Goal: Information Seeking & Learning: Learn about a topic

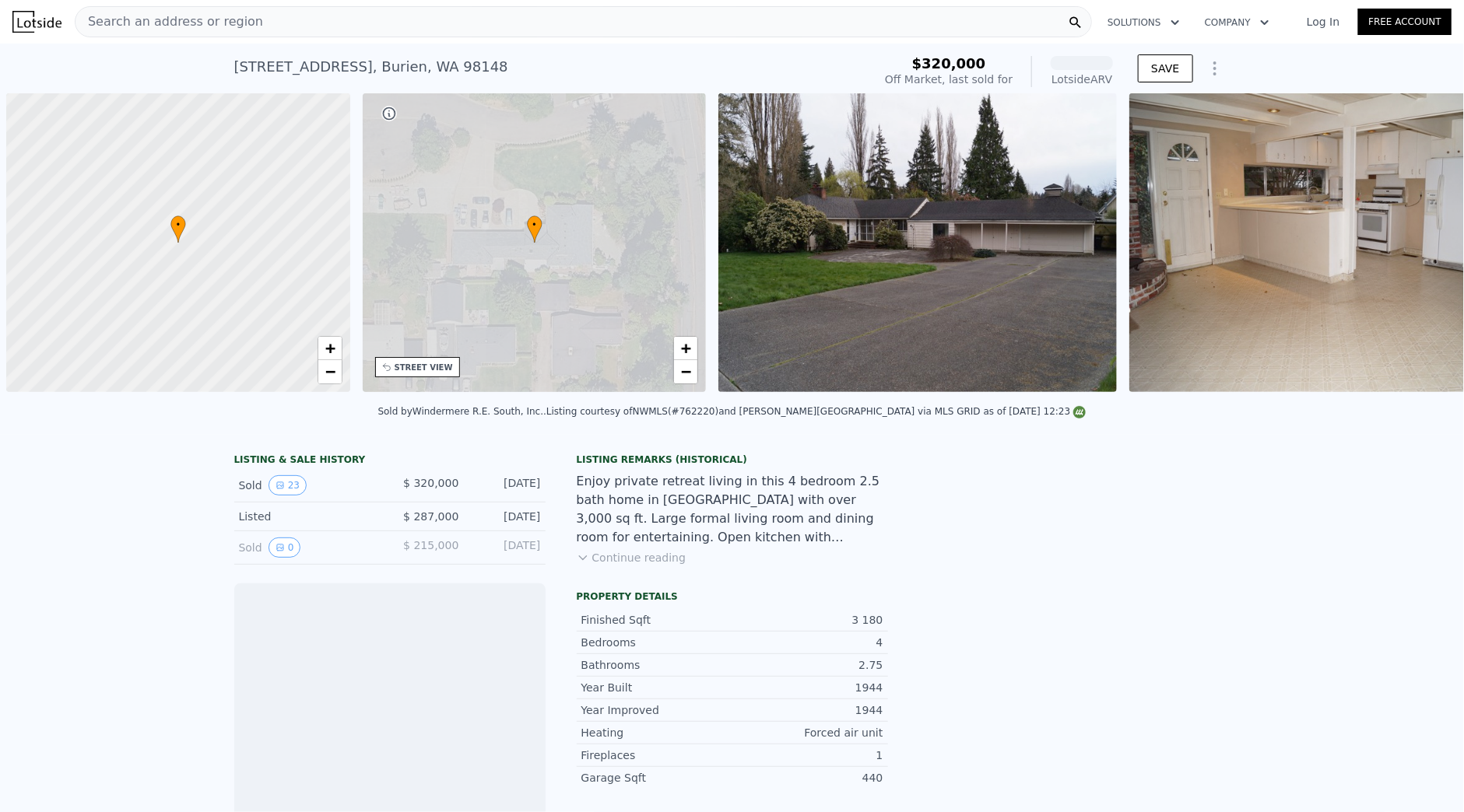
scroll to position [0, 6]
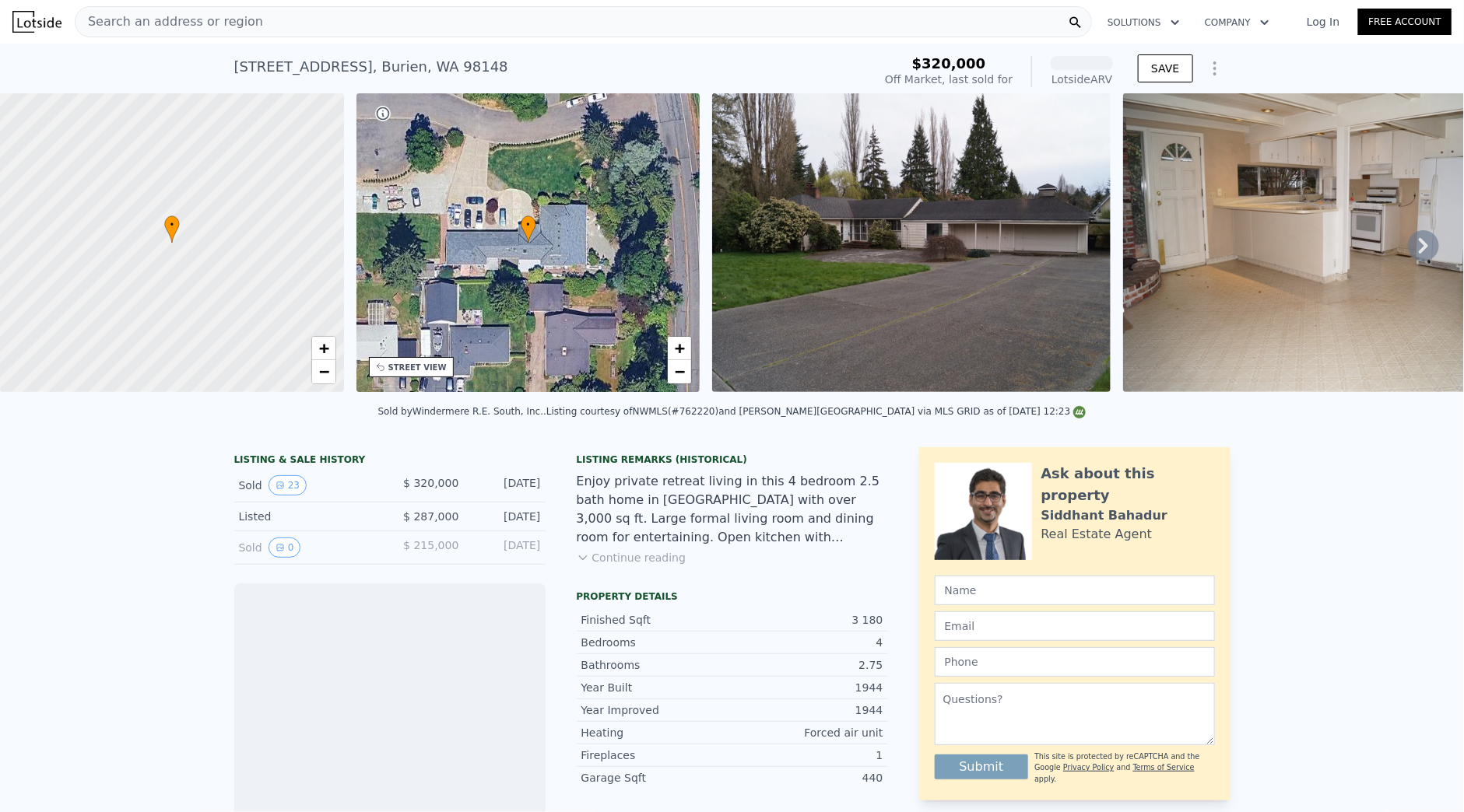
click at [442, 21] on div "Search an address or region" at bounding box center [584, 22] width 1017 height 31
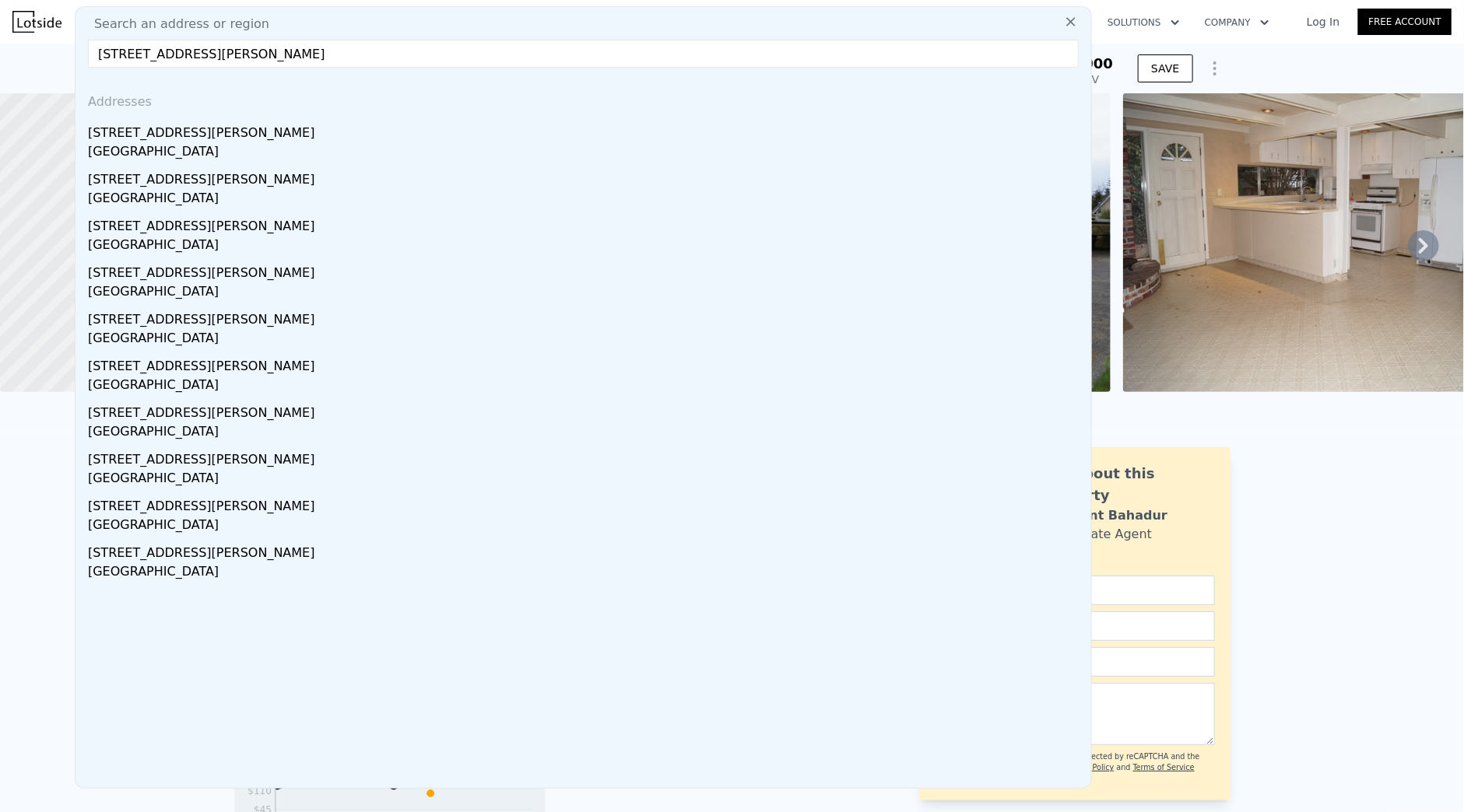
type input "[STREET_ADDRESS][PERSON_NAME]"
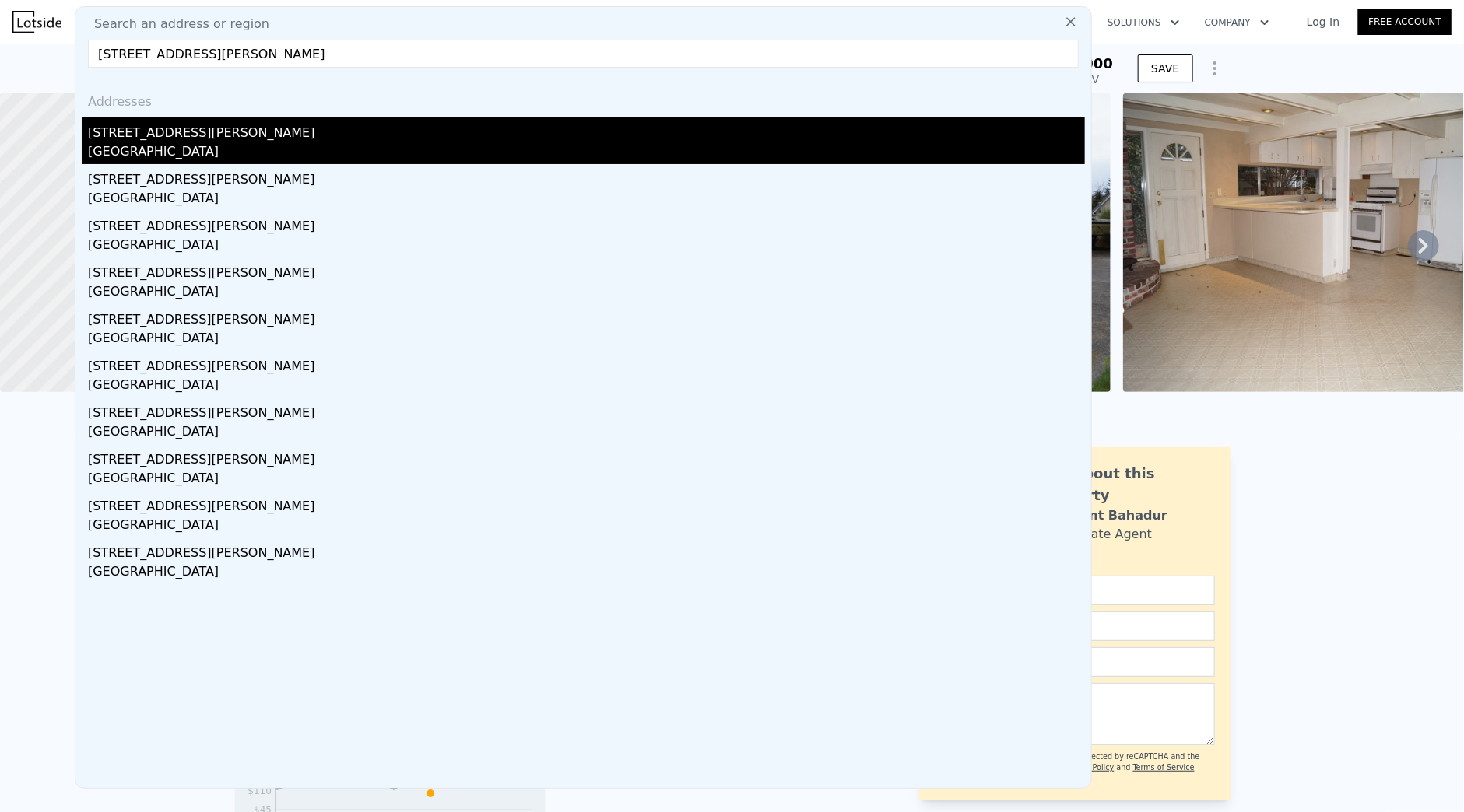
click at [280, 132] on div "[STREET_ADDRESS][PERSON_NAME]" at bounding box center [586, 129] width 997 height 25
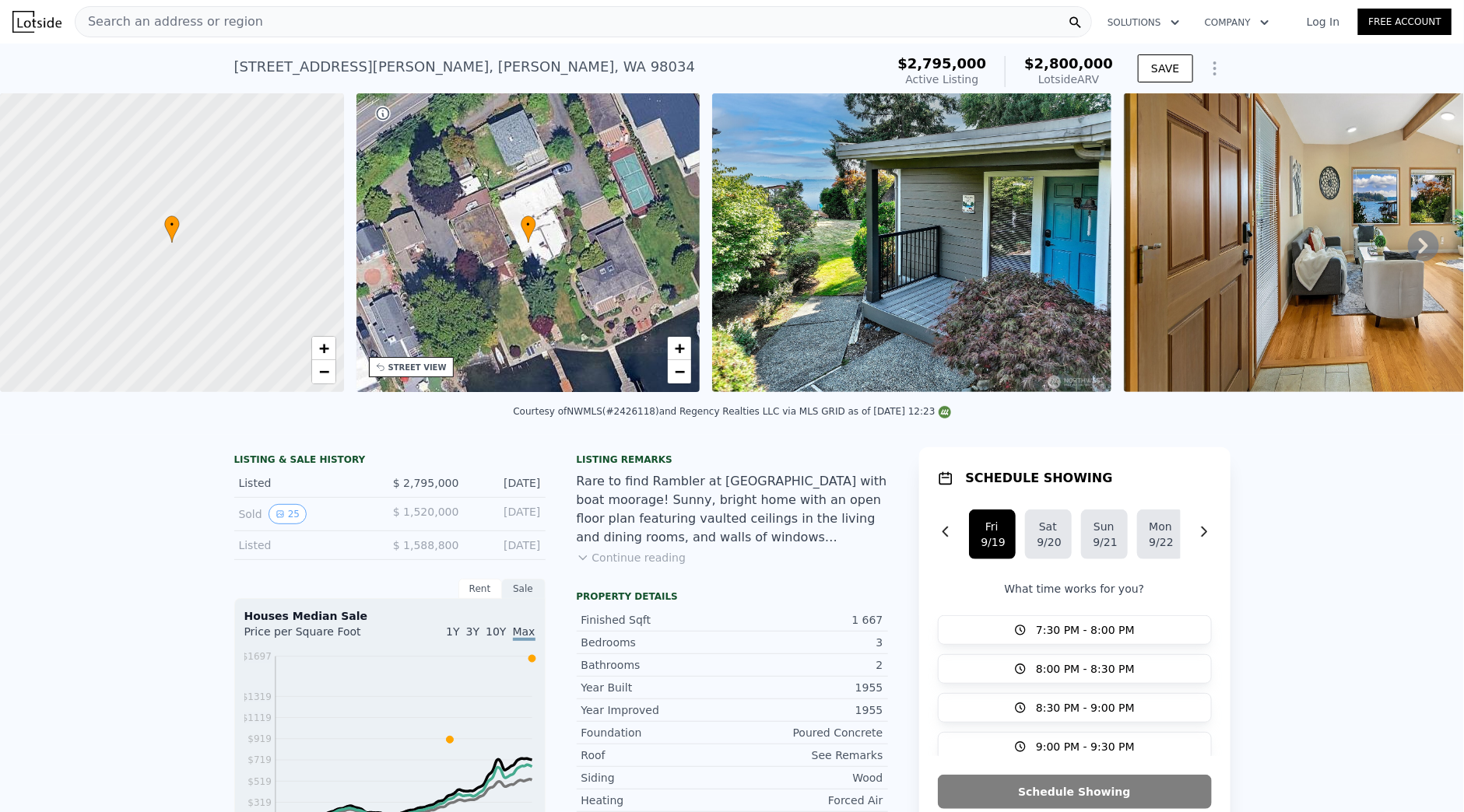
scroll to position [340, 0]
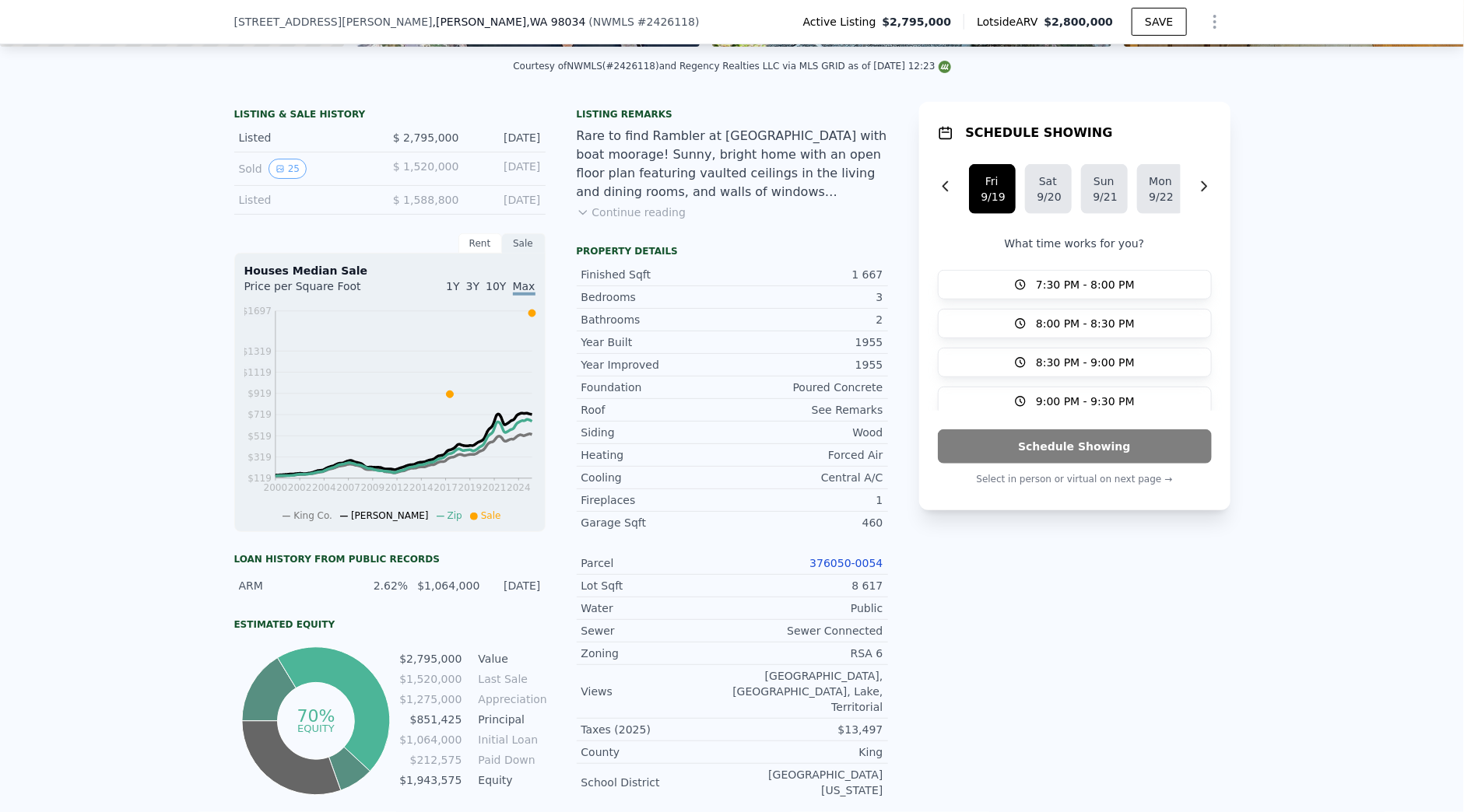
click at [826, 570] on link "376050-0054" at bounding box center [846, 563] width 73 height 12
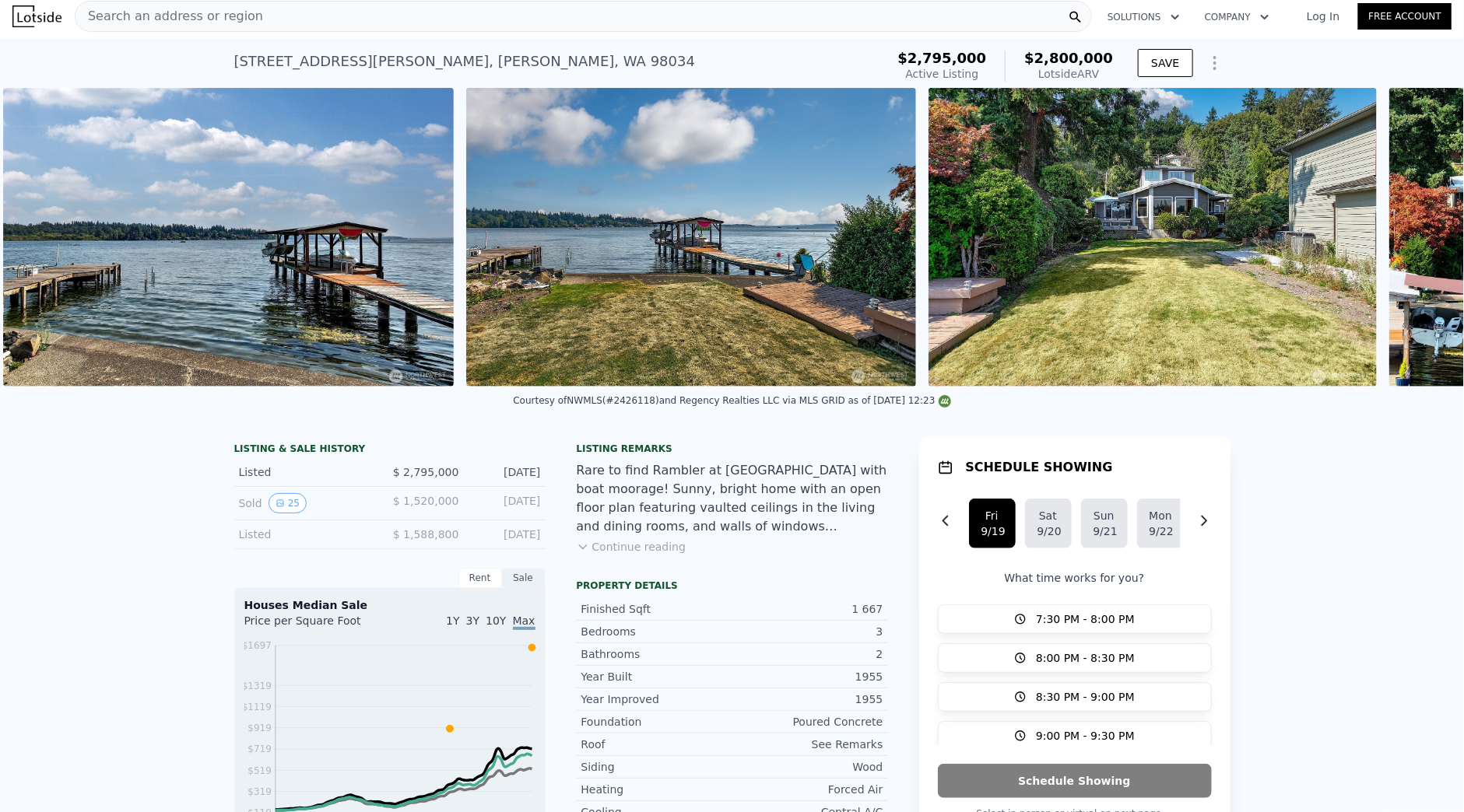
scroll to position [0, 11551]
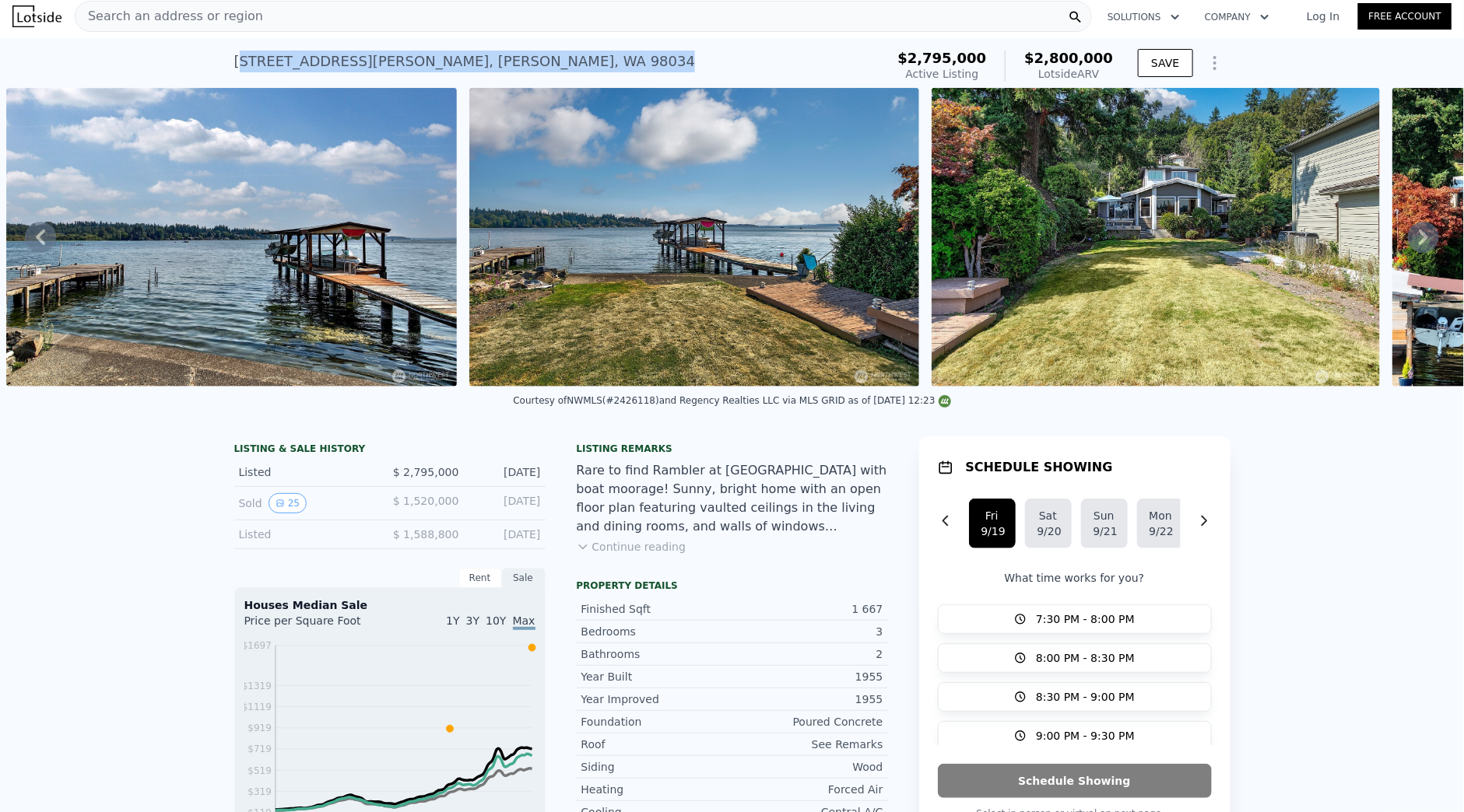
drag, startPoint x: 236, startPoint y: 60, endPoint x: 498, endPoint y: 72, distance: 262.3
click at [498, 72] on div "[STREET_ADDRESS][PERSON_NAME] Active at $2.795m (~ARV $2.800m )" at bounding box center [556, 66] width 645 height 43
click at [407, 61] on div "[STREET_ADDRESS][PERSON_NAME]" at bounding box center [464, 61] width 462 height 22
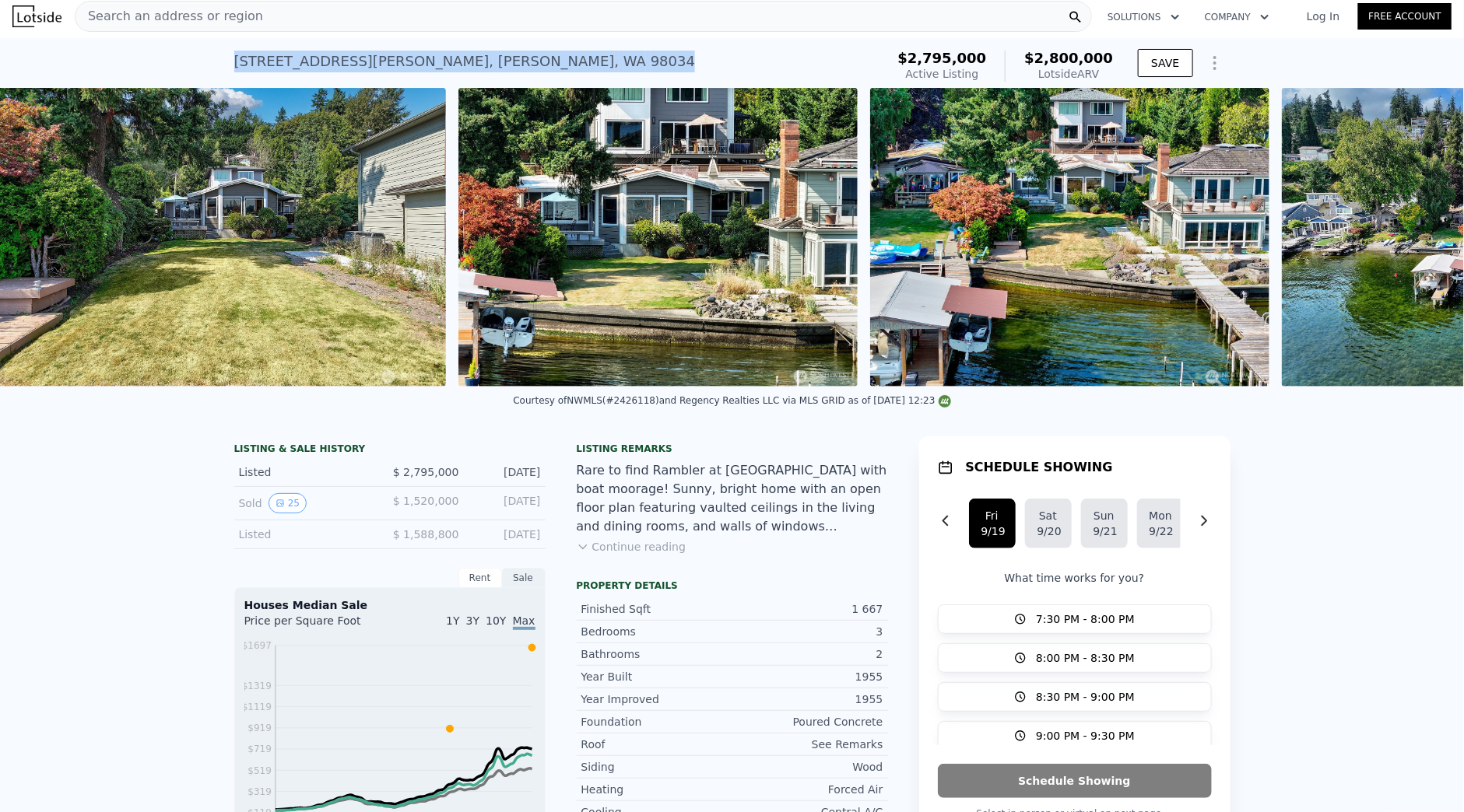
scroll to position [0, 12476]
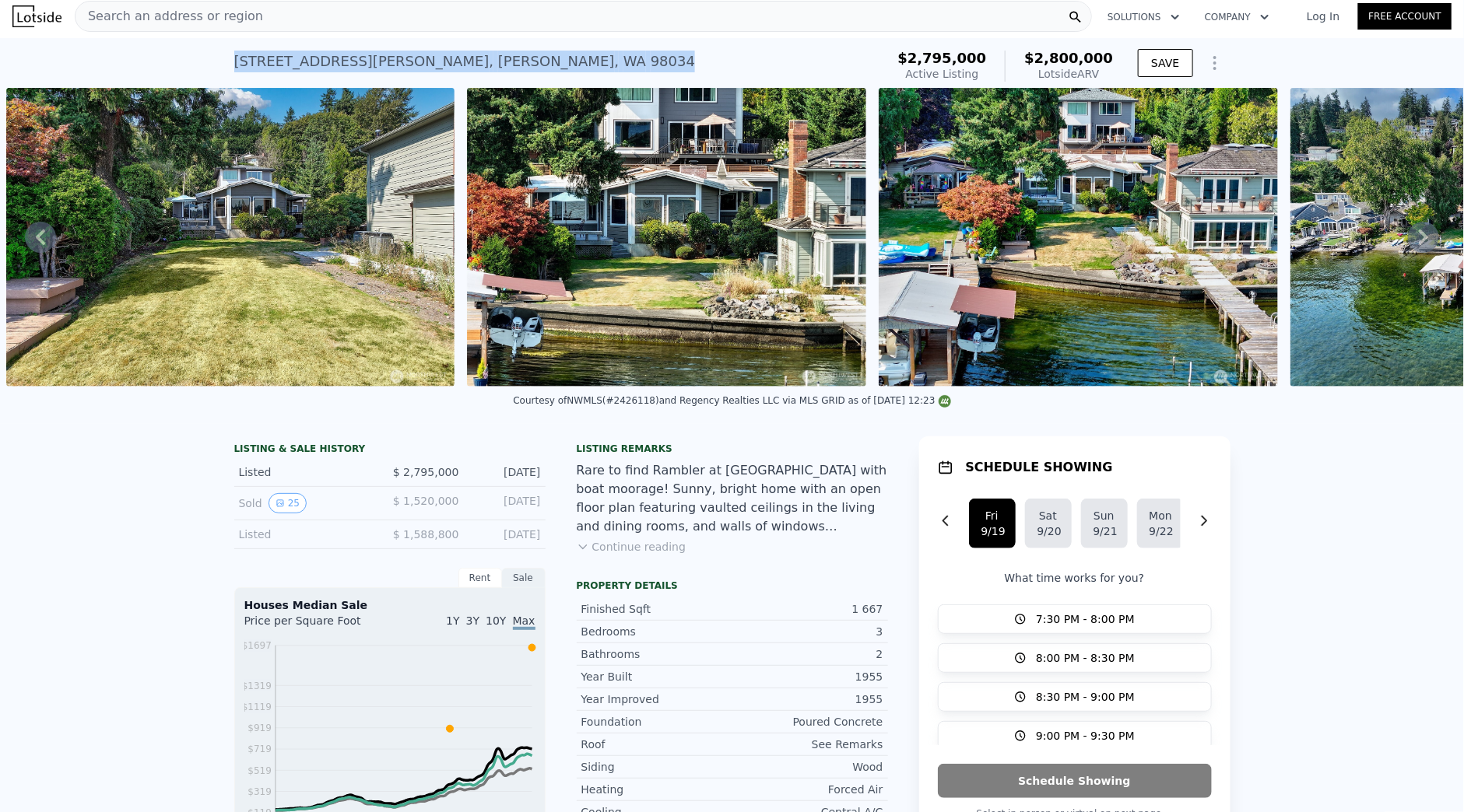
click at [455, 54] on div "[STREET_ADDRESS][PERSON_NAME]" at bounding box center [464, 61] width 462 height 22
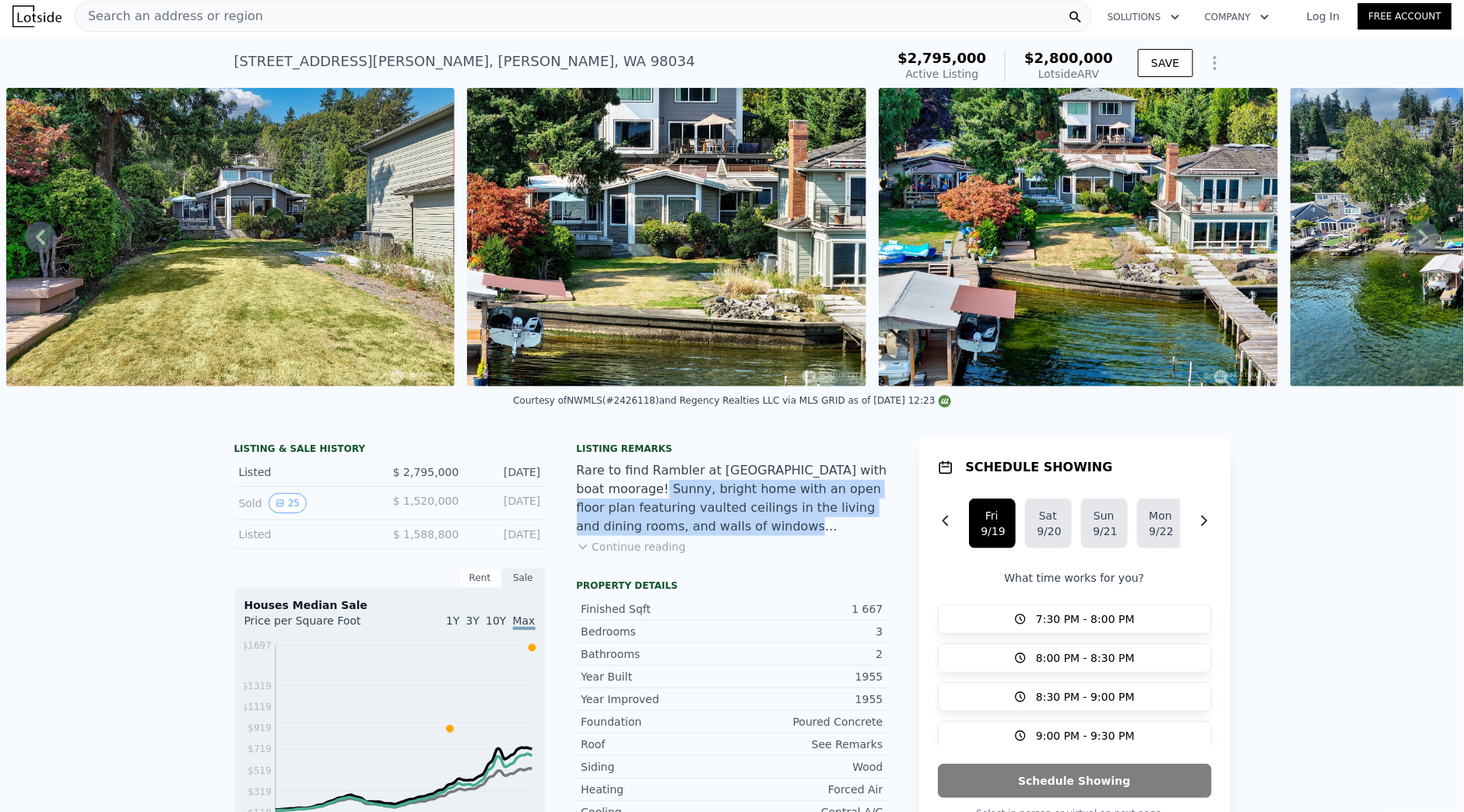
drag, startPoint x: 615, startPoint y: 510, endPoint x: 832, endPoint y: 537, distance: 218.7
click at [767, 536] on div "Rare to find Rambler at [GEOGRAPHIC_DATA] with boat moorage! Sunny, bright home…" at bounding box center [732, 499] width 312 height 75
click at [714, 495] on div "Rare to find Rambler at [GEOGRAPHIC_DATA] with boat moorage! Sunny, bright home…" at bounding box center [732, 499] width 312 height 75
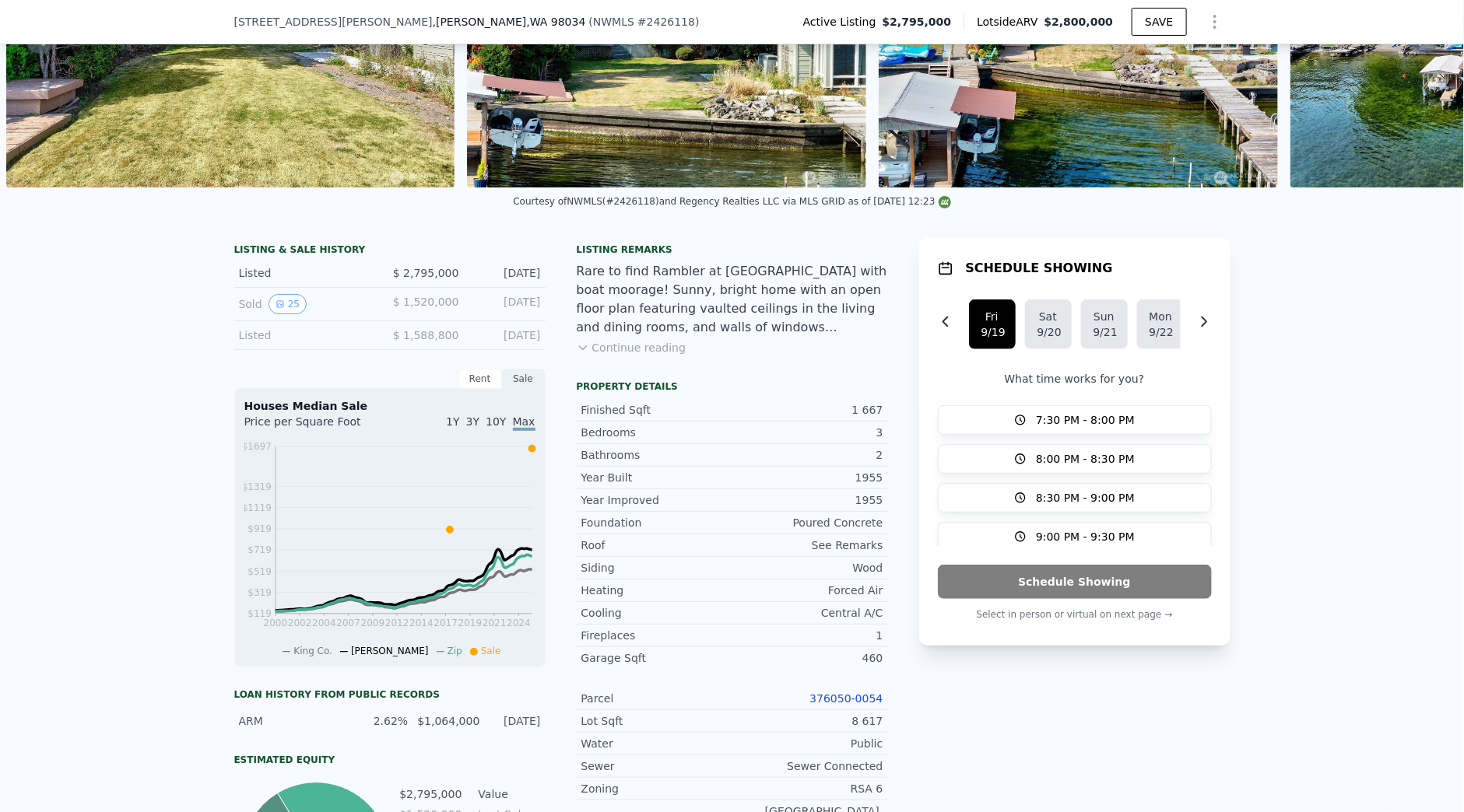
scroll to position [518, 0]
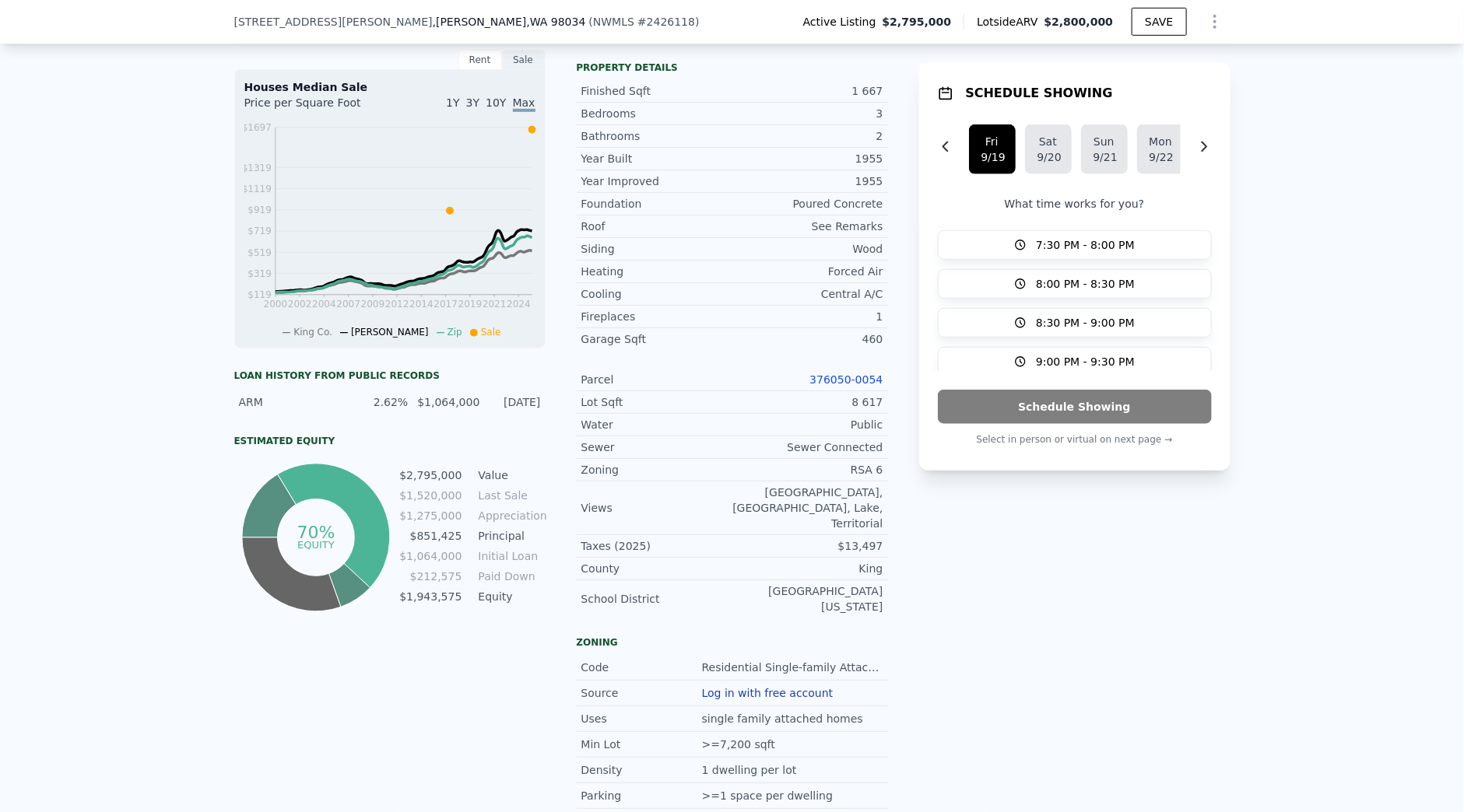
click at [717, 437] on div "Water Public" at bounding box center [732, 425] width 312 height 22
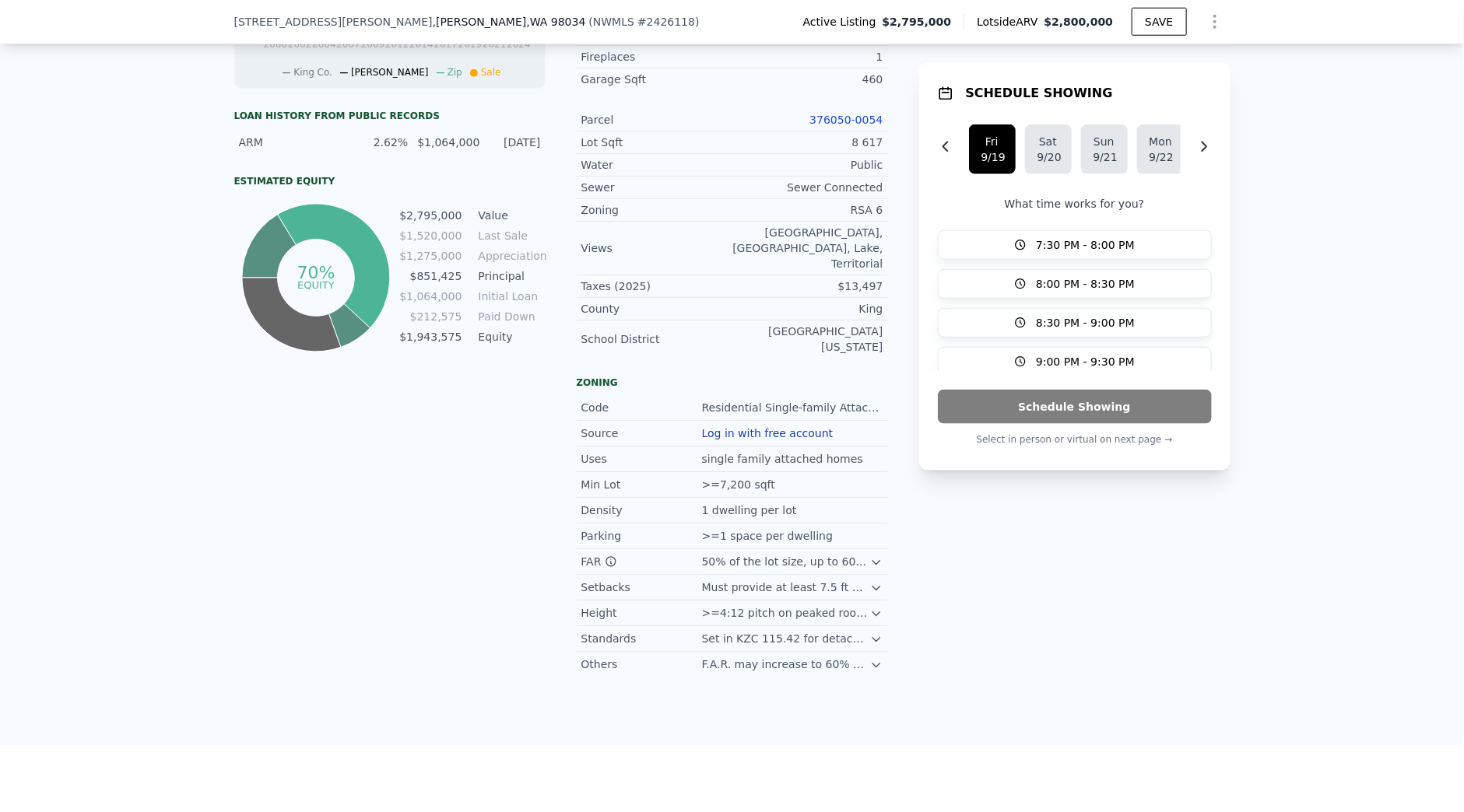
click at [870, 557] on icon at bounding box center [876, 563] width 12 height 12
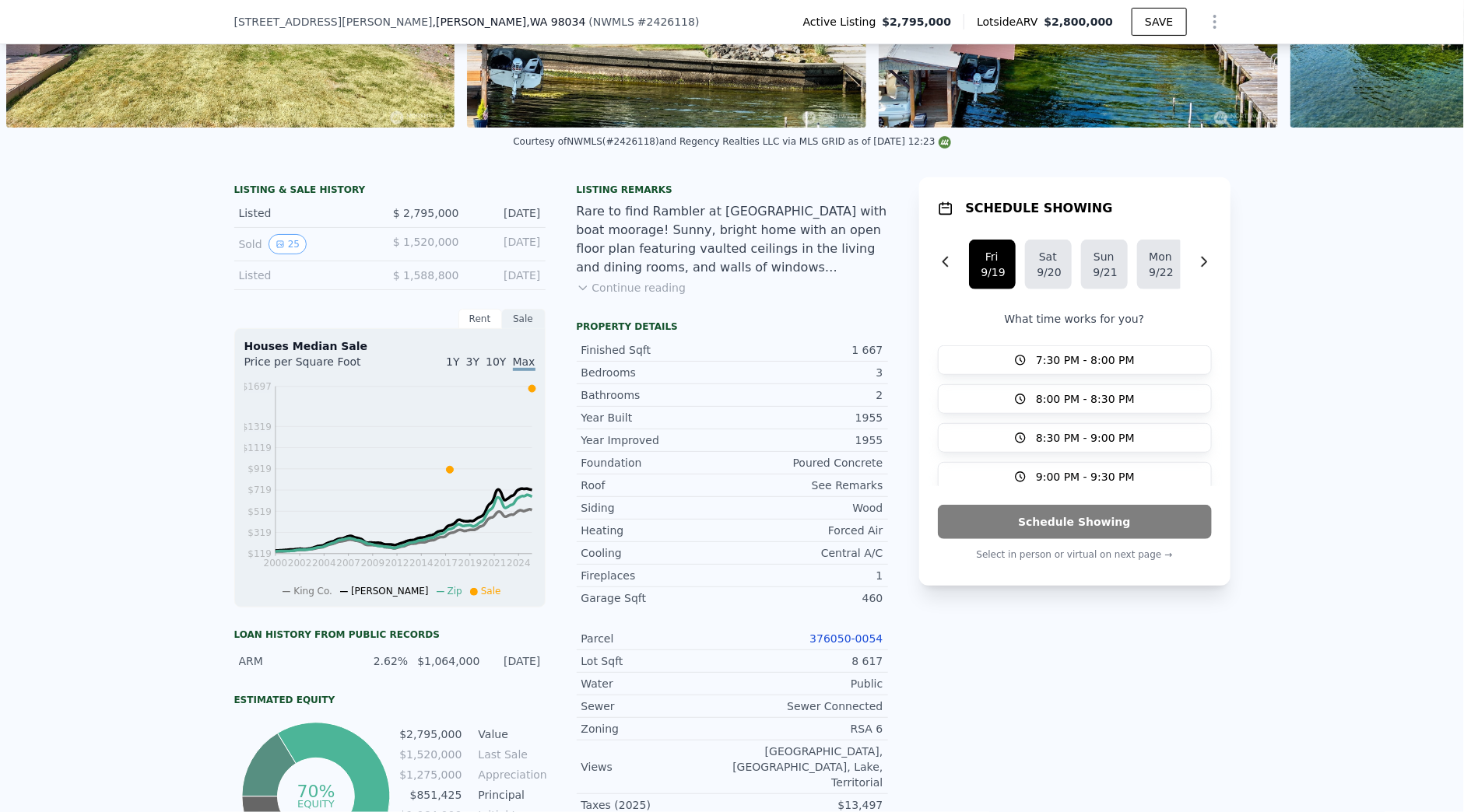
scroll to position [431, 0]
